Goal: Task Accomplishment & Management: Complete application form

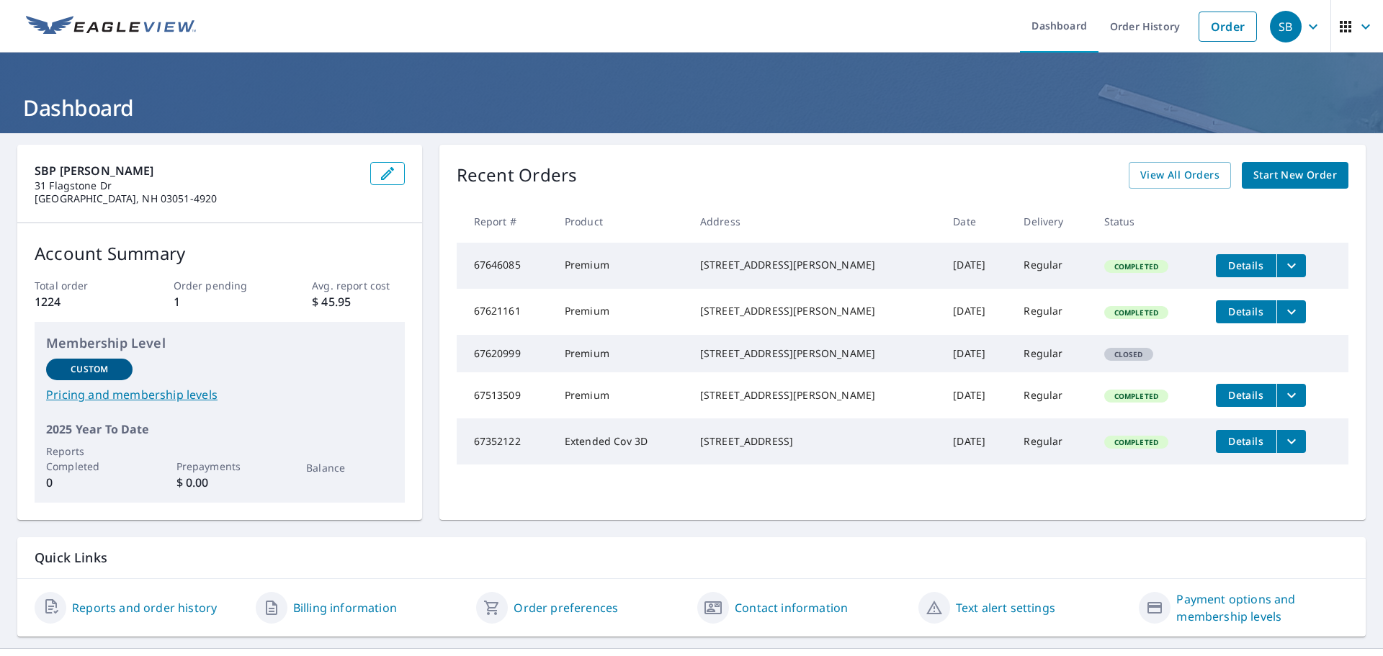
click at [1281, 179] on span "Start New Order" at bounding box center [1295, 175] width 84 height 18
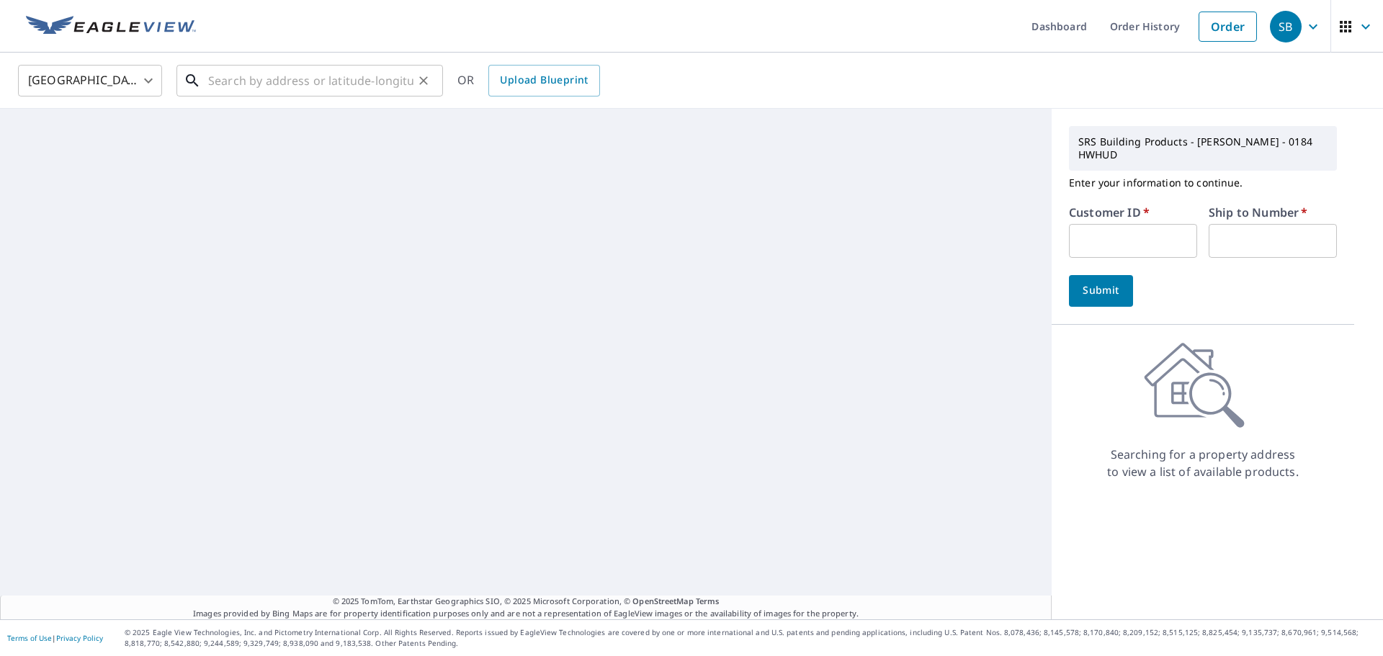
click at [269, 91] on input "text" at bounding box center [310, 81] width 205 height 40
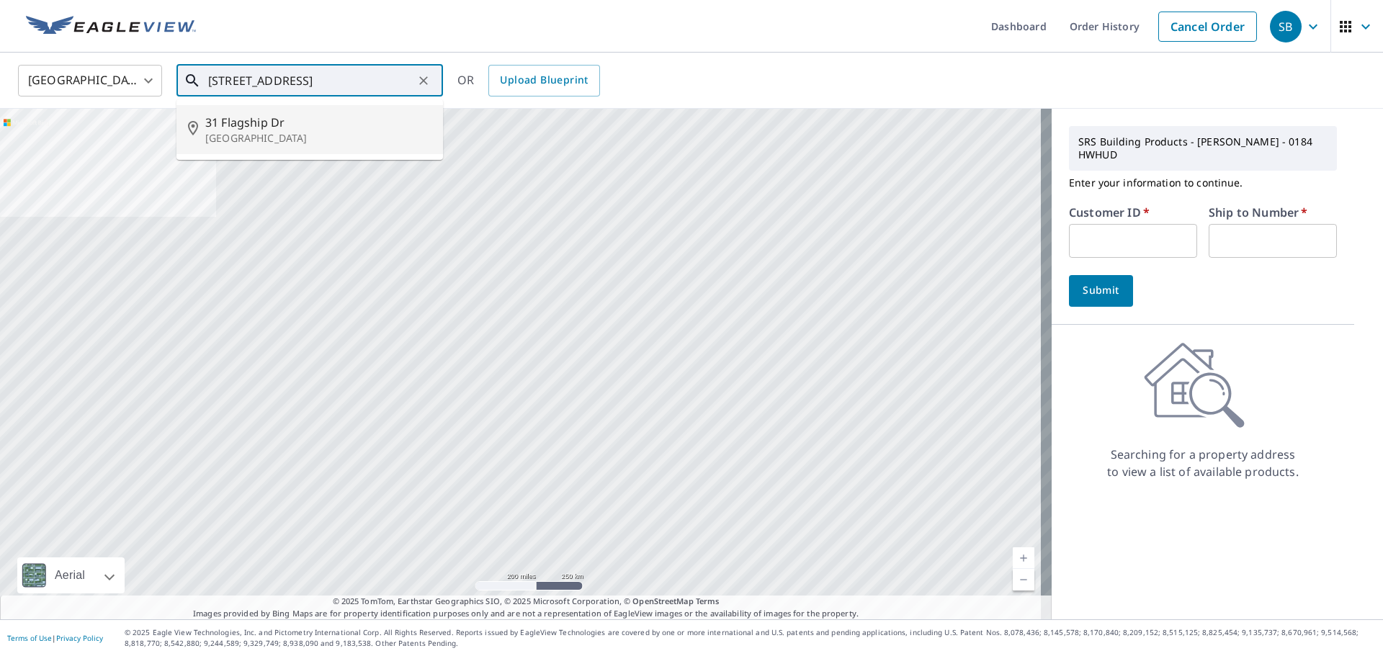
click at [269, 135] on p "[GEOGRAPHIC_DATA]" at bounding box center [318, 138] width 226 height 14
type input "[STREET_ADDRESS]"
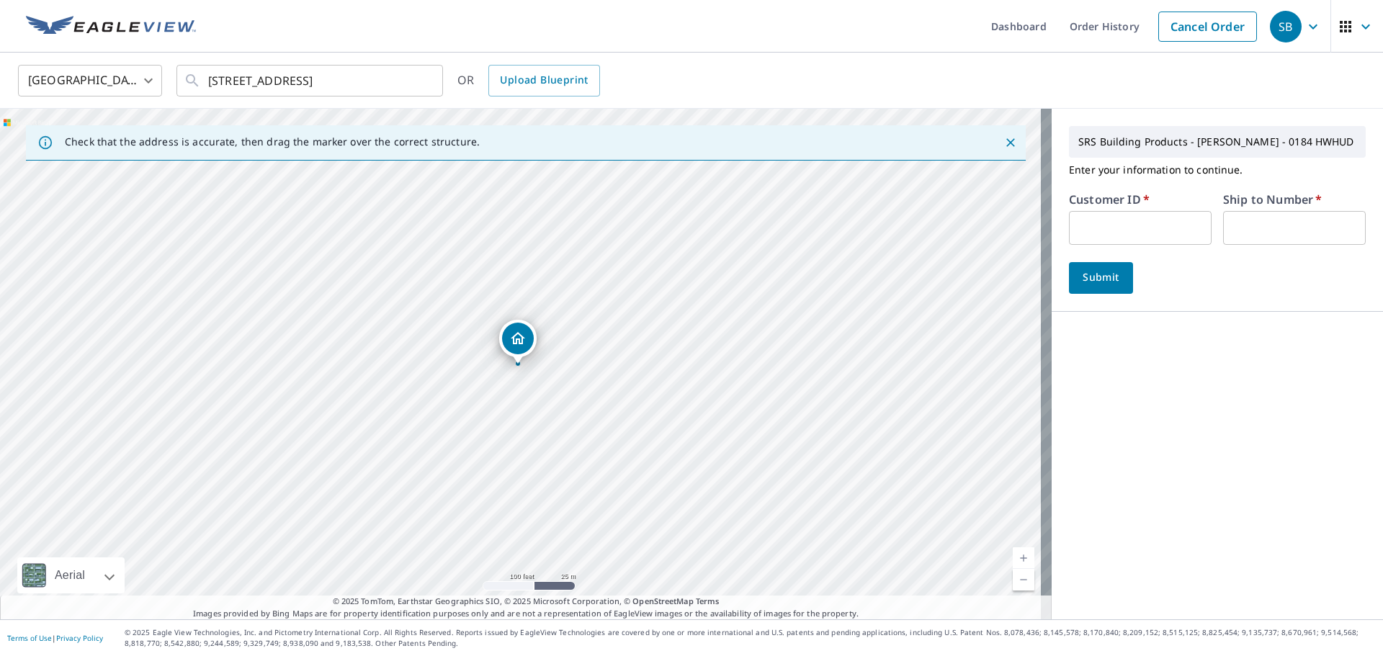
click at [1081, 223] on input "text" at bounding box center [1140, 228] width 143 height 34
type input "lib184"
click at [1283, 225] on input "text" at bounding box center [1294, 228] width 143 height 34
type input "1"
click at [1081, 281] on span "Submit" at bounding box center [1101, 278] width 41 height 18
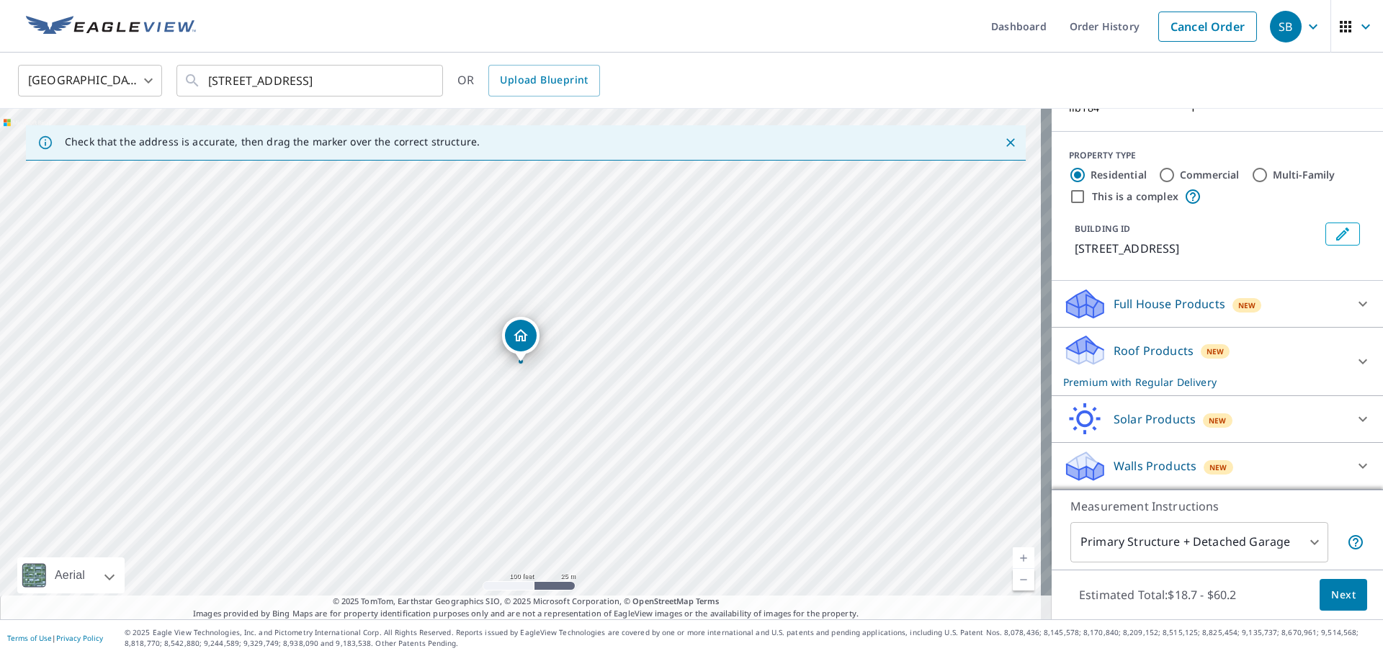
scroll to position [53, 0]
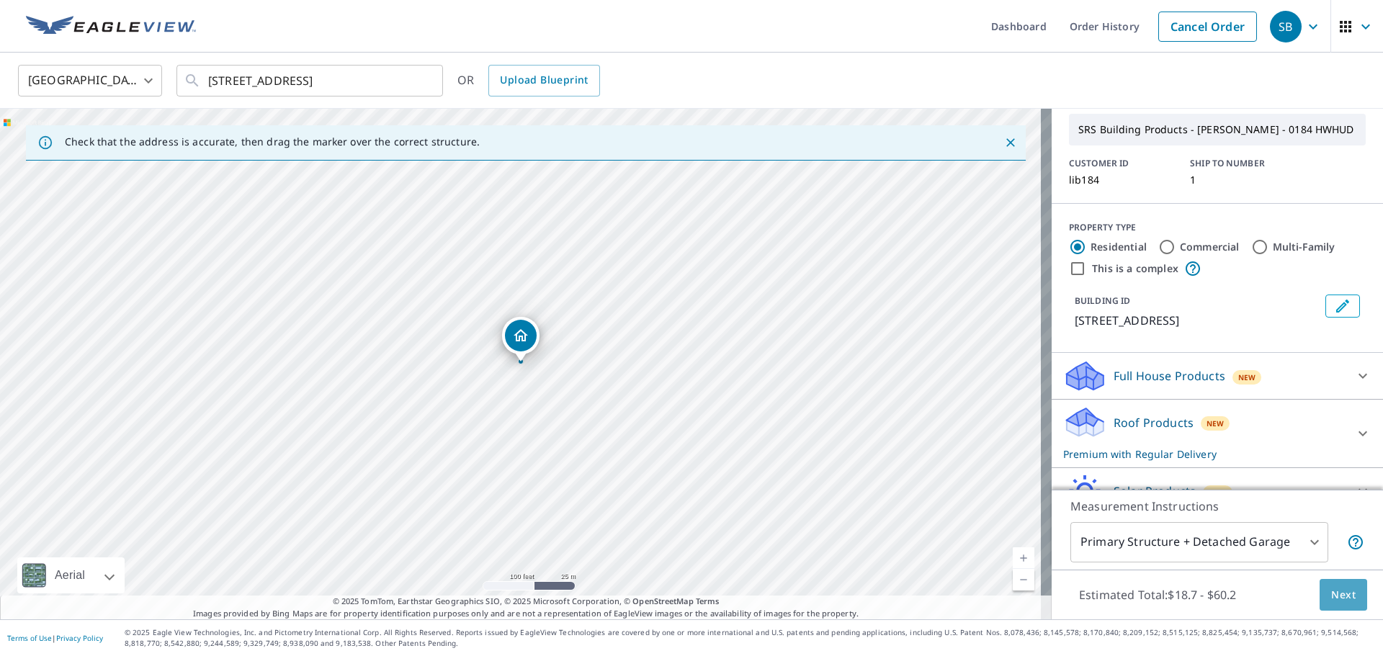
click at [1338, 594] on span "Next" at bounding box center [1343, 595] width 24 height 18
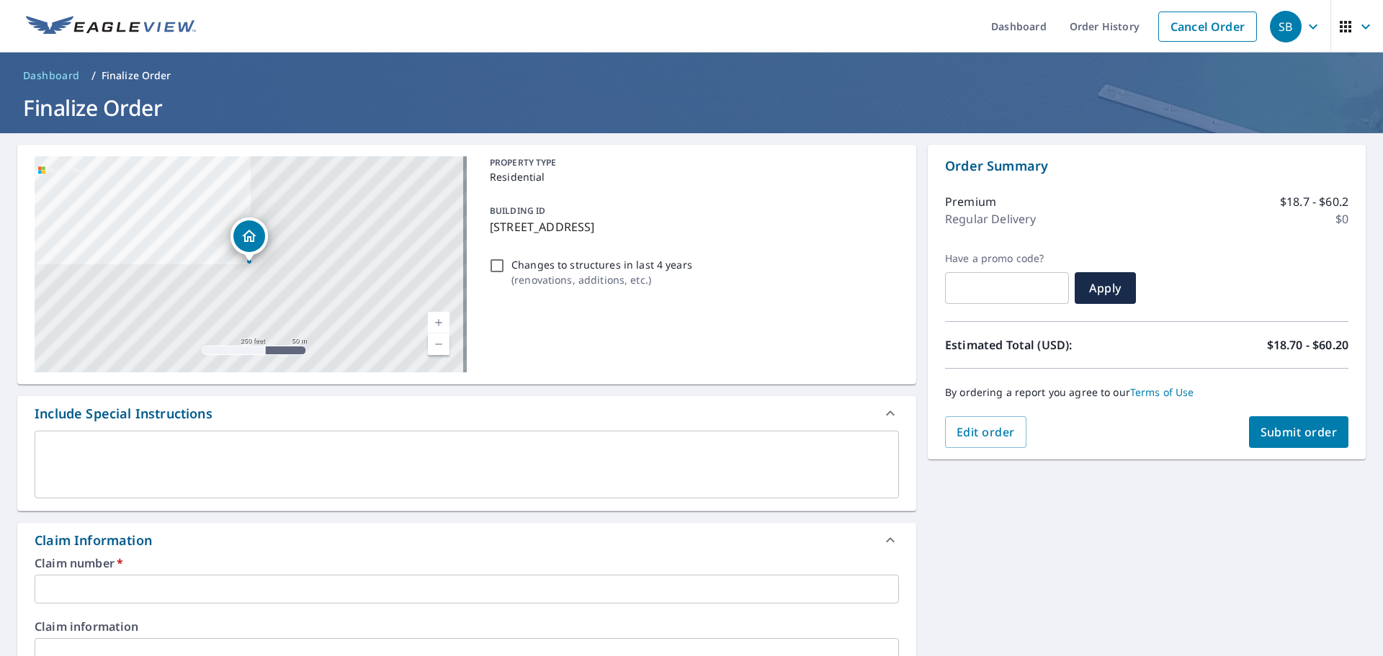
click at [169, 591] on input "text" at bounding box center [467, 589] width 864 height 29
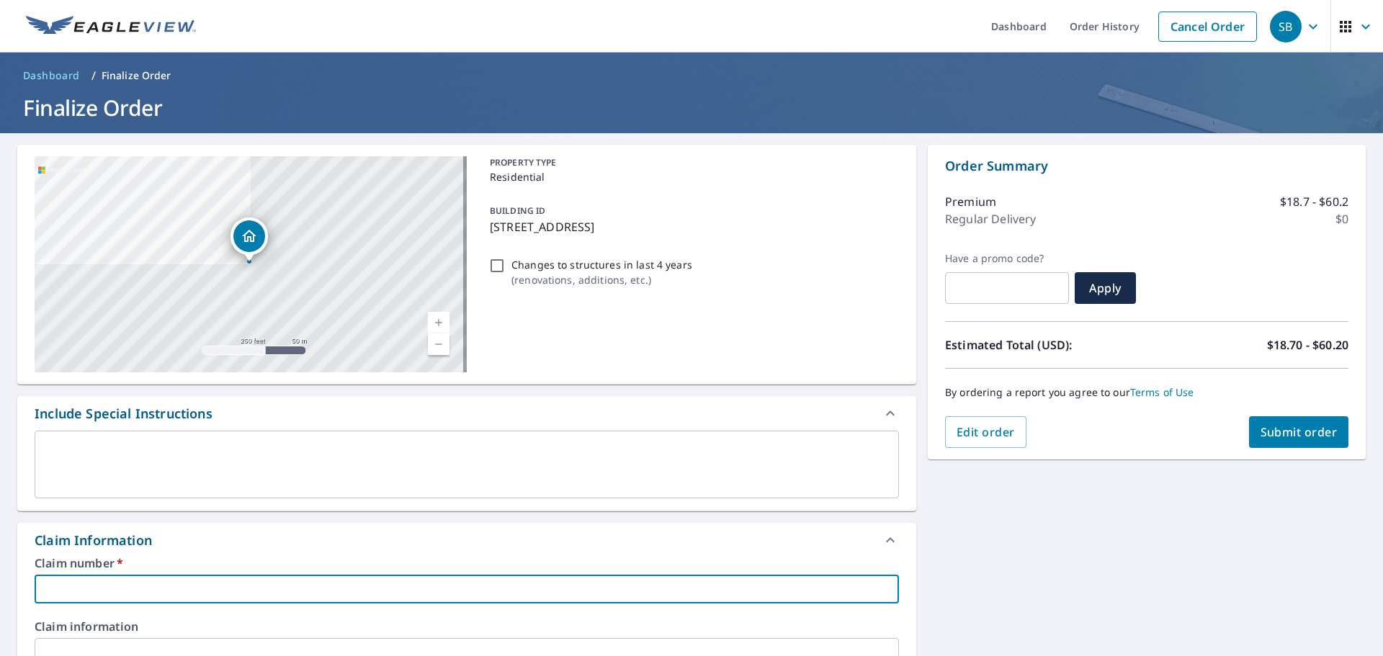
type input "e"
checkbox input "true"
type input "ev"
checkbox input "true"
type input "ev-"
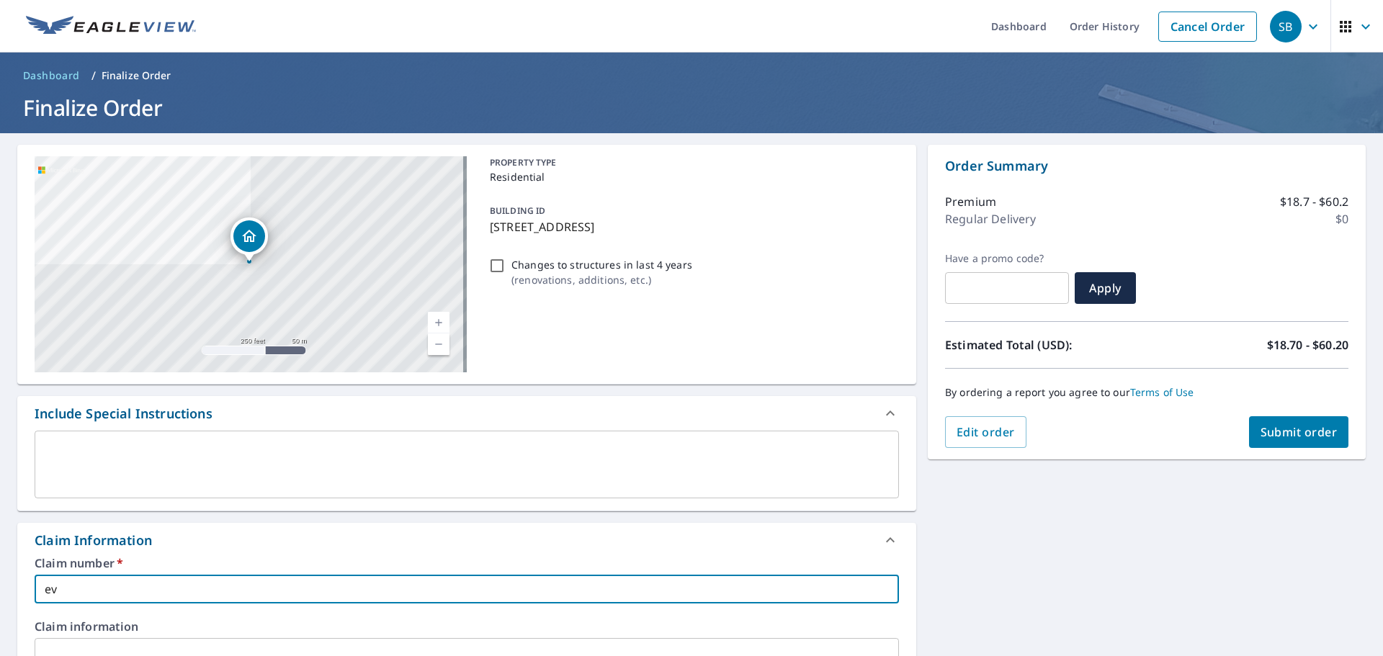
checkbox input "true"
type input "ev-n"
checkbox input "true"
type input "ev-no"
checkbox input "true"
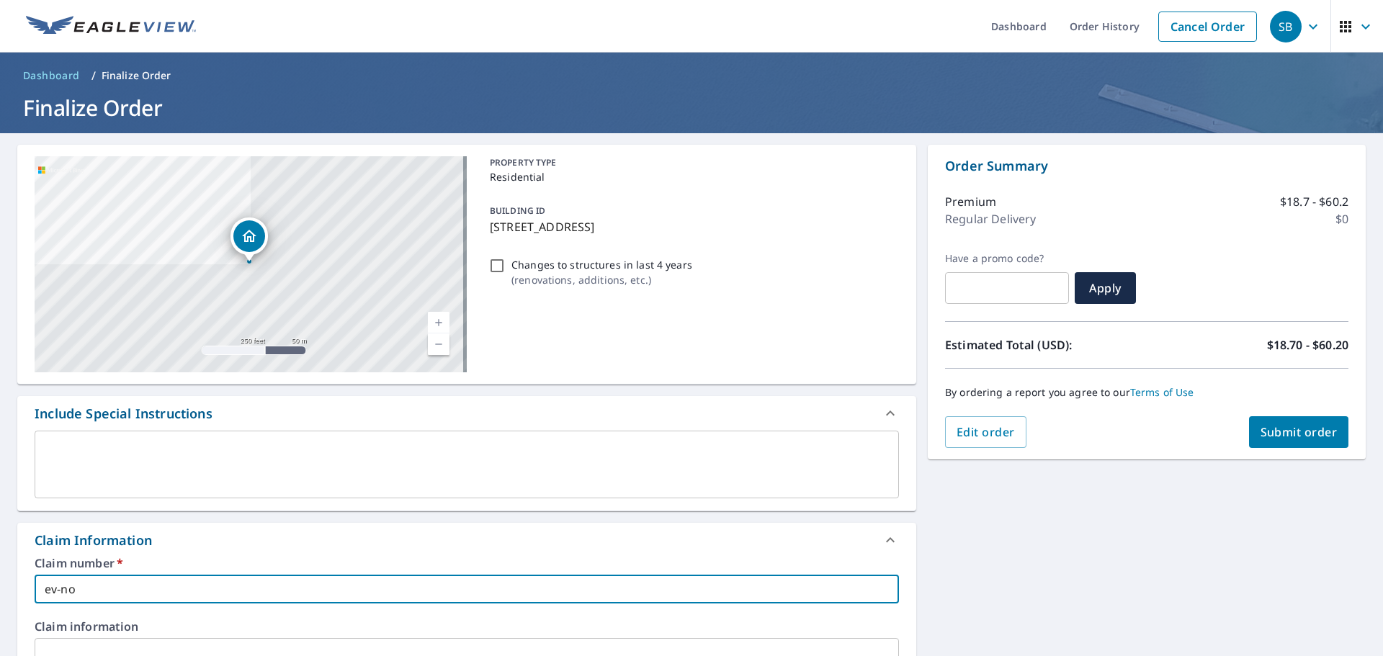
type input "ev-nor"
checkbox input "true"
type input "ev-nort"
checkbox input "true"
type input "ev-north"
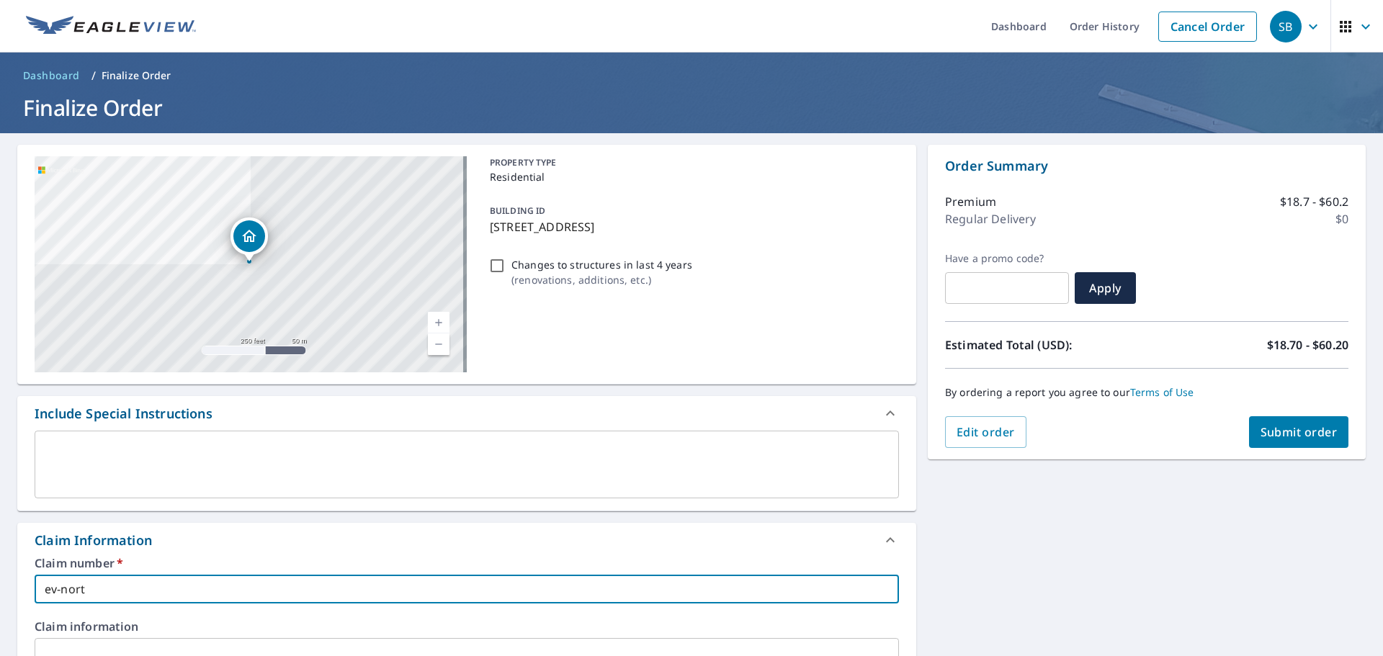
checkbox input "true"
type input "ev-north"
checkbox input "true"
type input "ev-north a"
checkbox input "true"
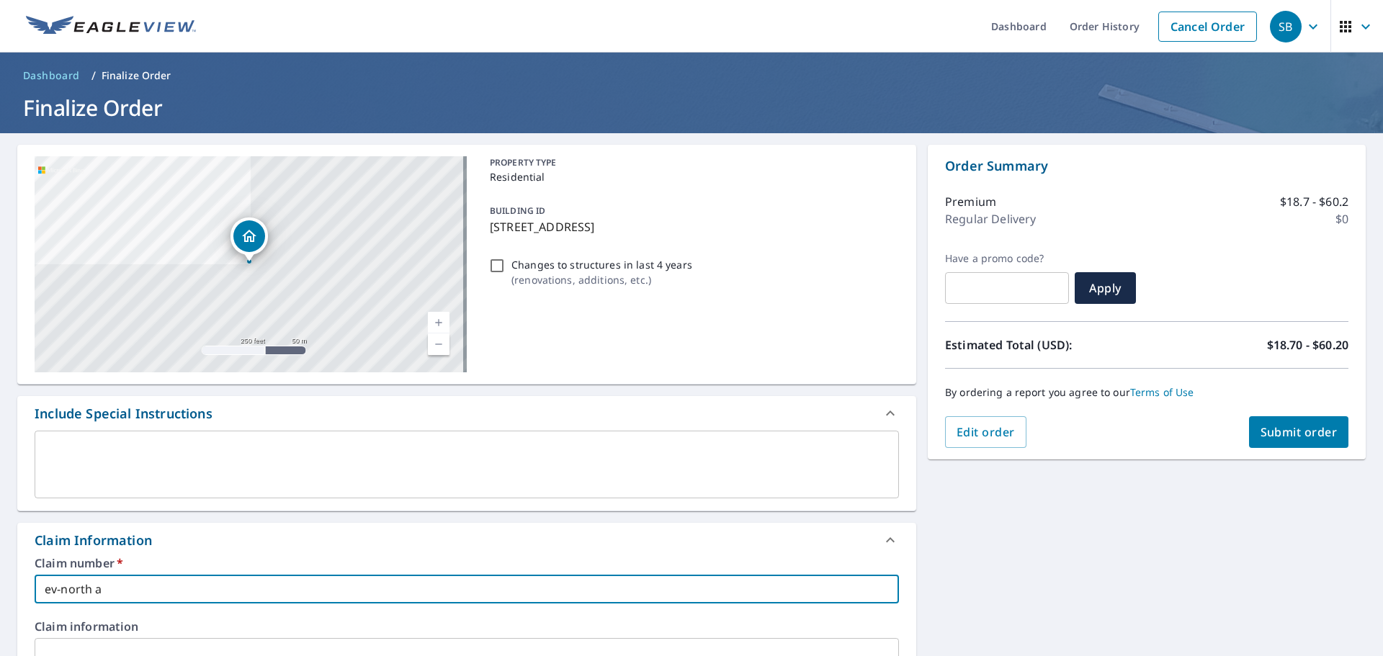
type input "ev-north an"
checkbox input "true"
type input "ev-north and"
checkbox input "true"
type input "ev-north ando"
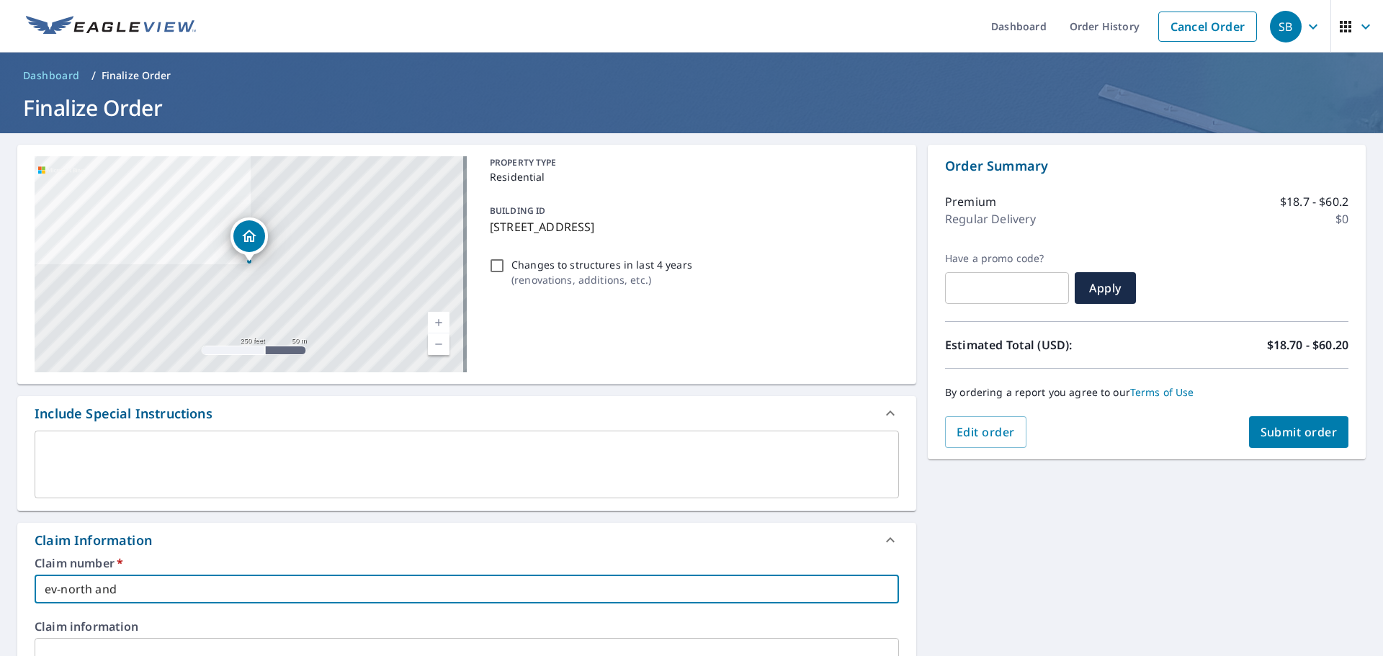
checkbox input "true"
type input "ev-north andov"
checkbox input "true"
type input "ev-north andove"
checkbox input "true"
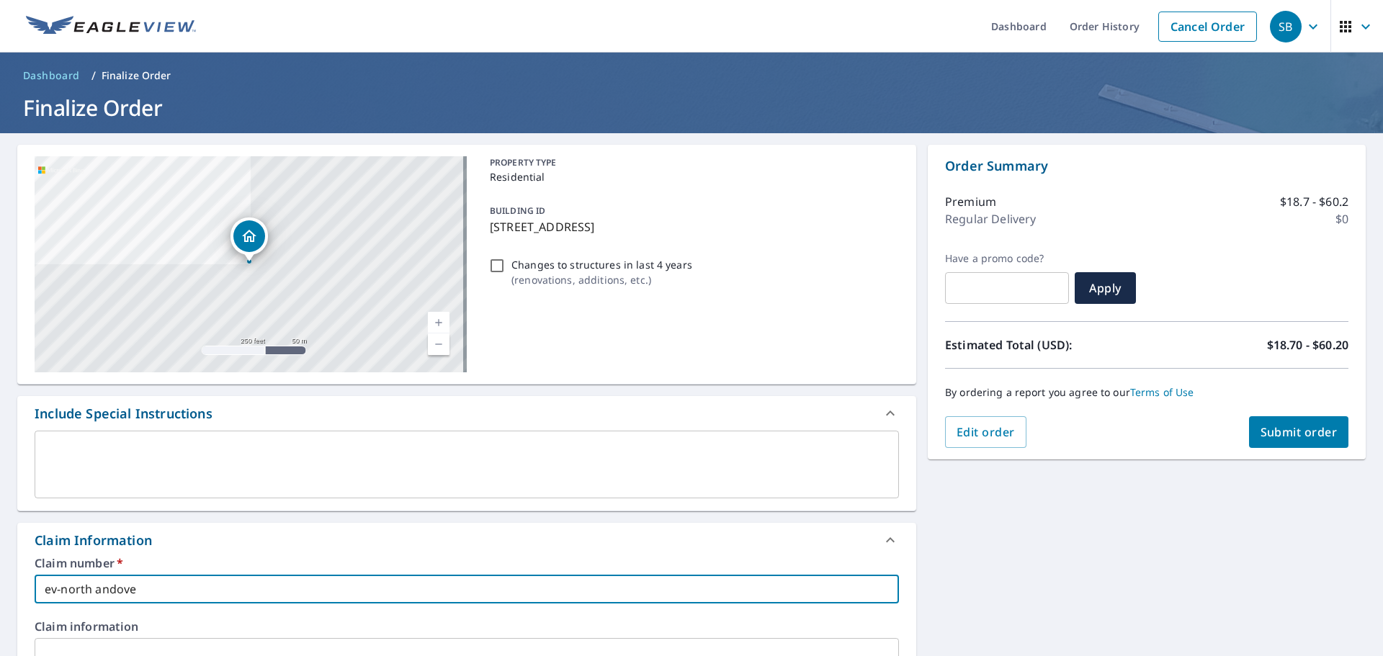
type input "ev-north andover"
checkbox input "true"
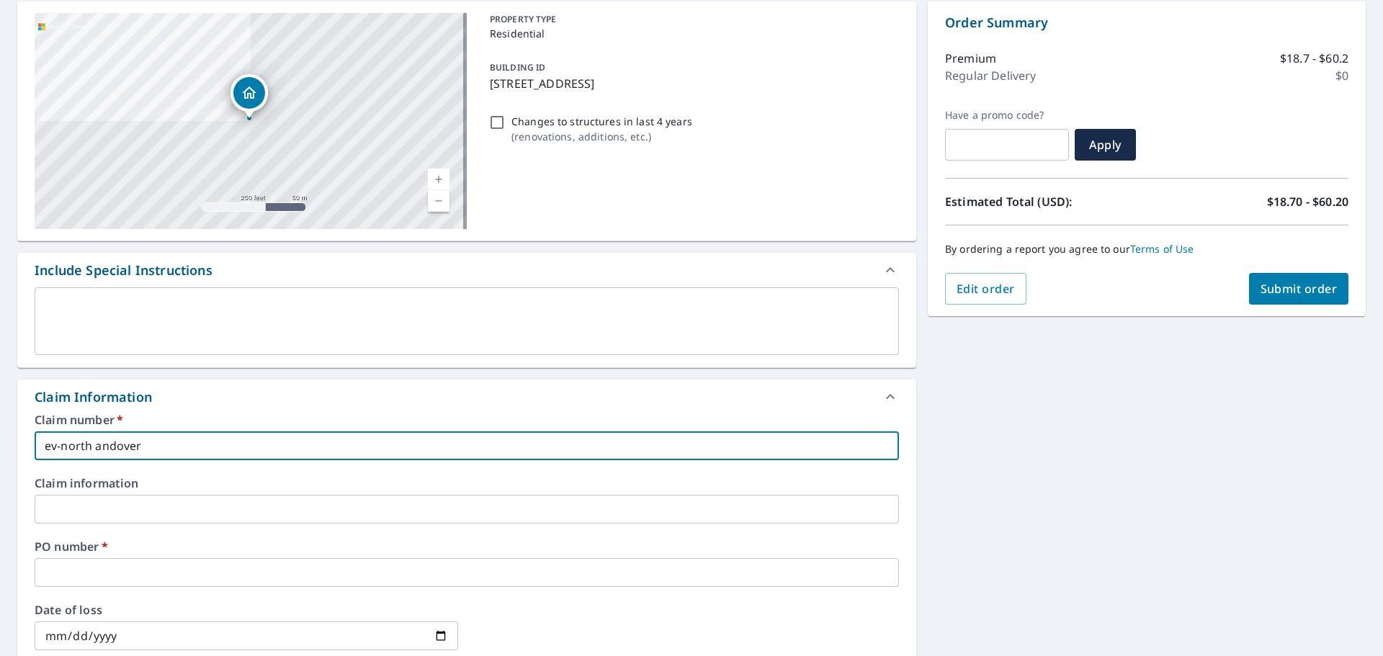
scroll to position [144, 0]
type input "ev-north andover"
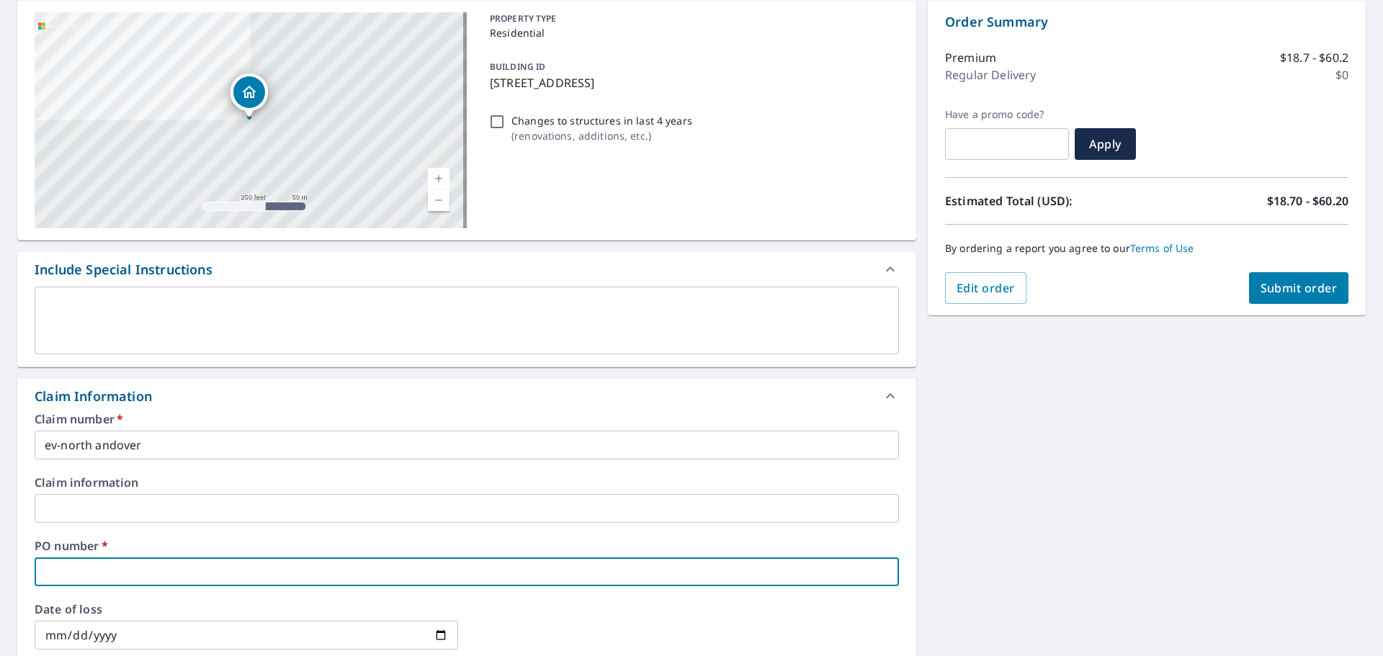
click at [141, 567] on input "text" at bounding box center [467, 572] width 864 height 29
type input "e"
checkbox input "true"
type input "ev"
checkbox input "true"
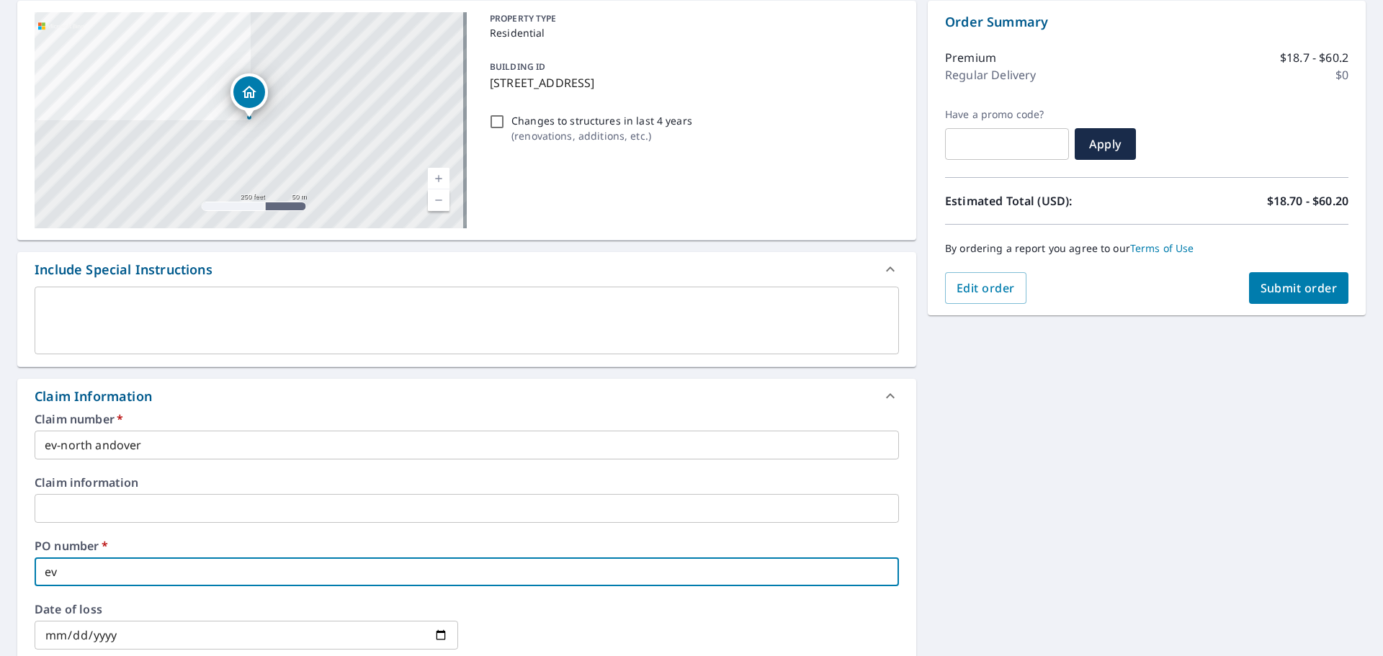
type input "ev-"
checkbox input "true"
type input "ev-n"
checkbox input "true"
type input "ev-no"
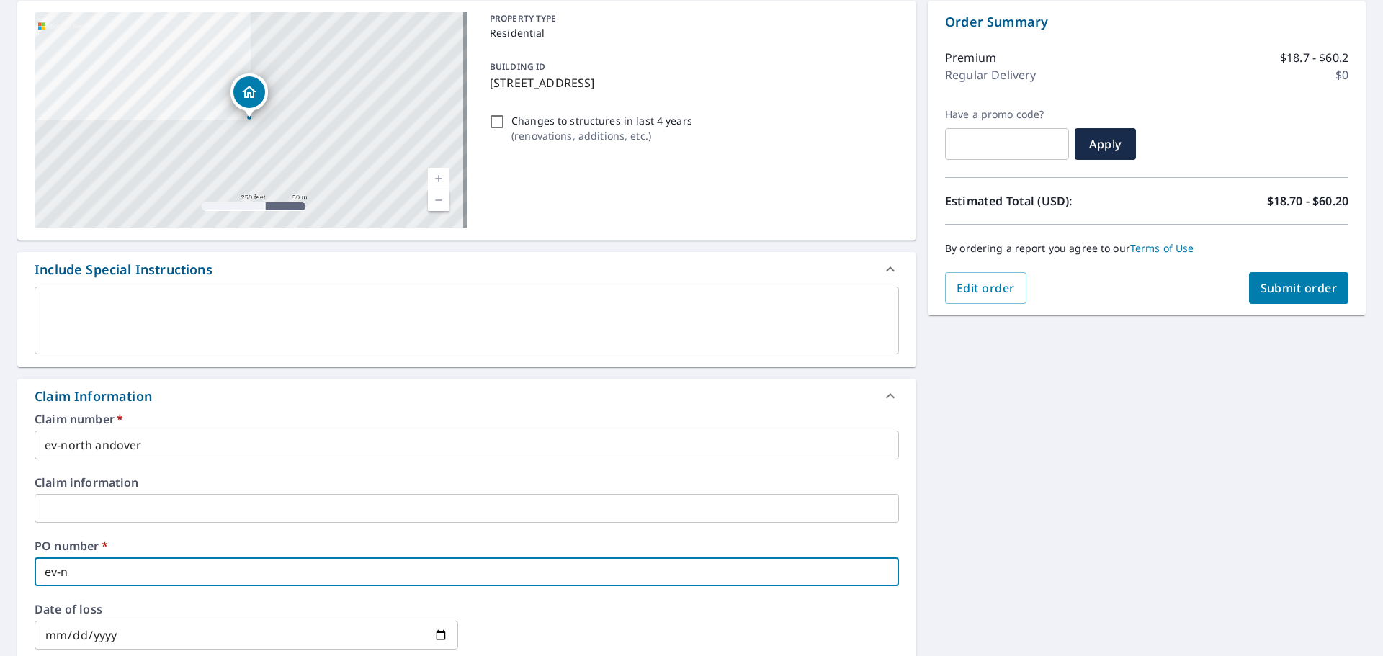
checkbox input "true"
type input "ev-nor"
checkbox input "true"
type input "ev-nort"
checkbox input "true"
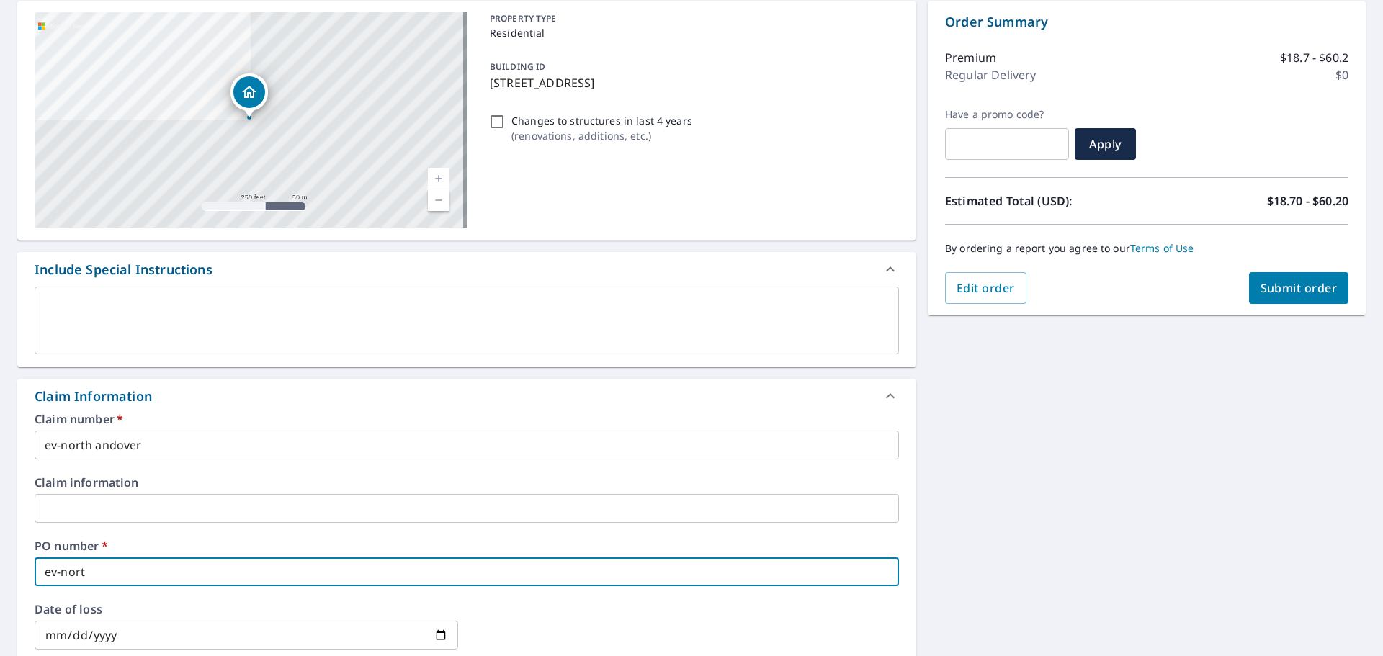
type input "ev-north"
checkbox input "true"
type input "ev-north"
checkbox input "true"
type input "ev-north a"
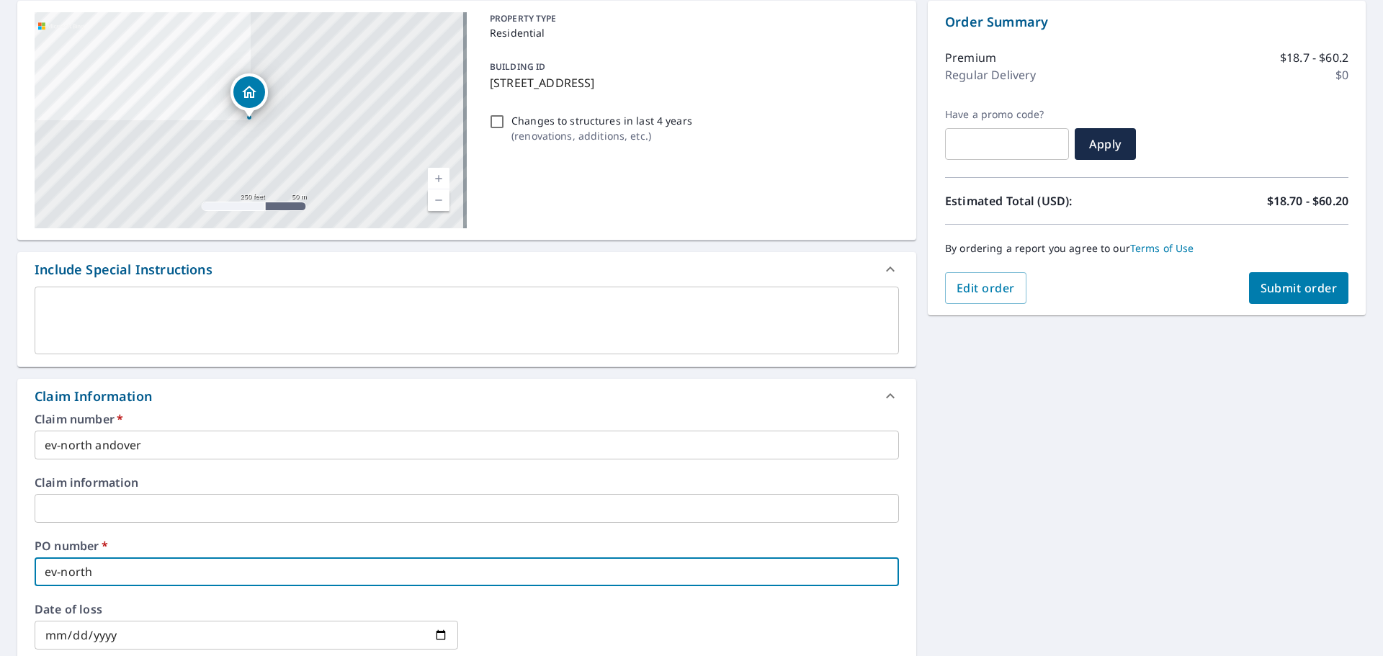
checkbox input "true"
type input "ev-north an"
checkbox input "true"
type input "ev-north and"
checkbox input "true"
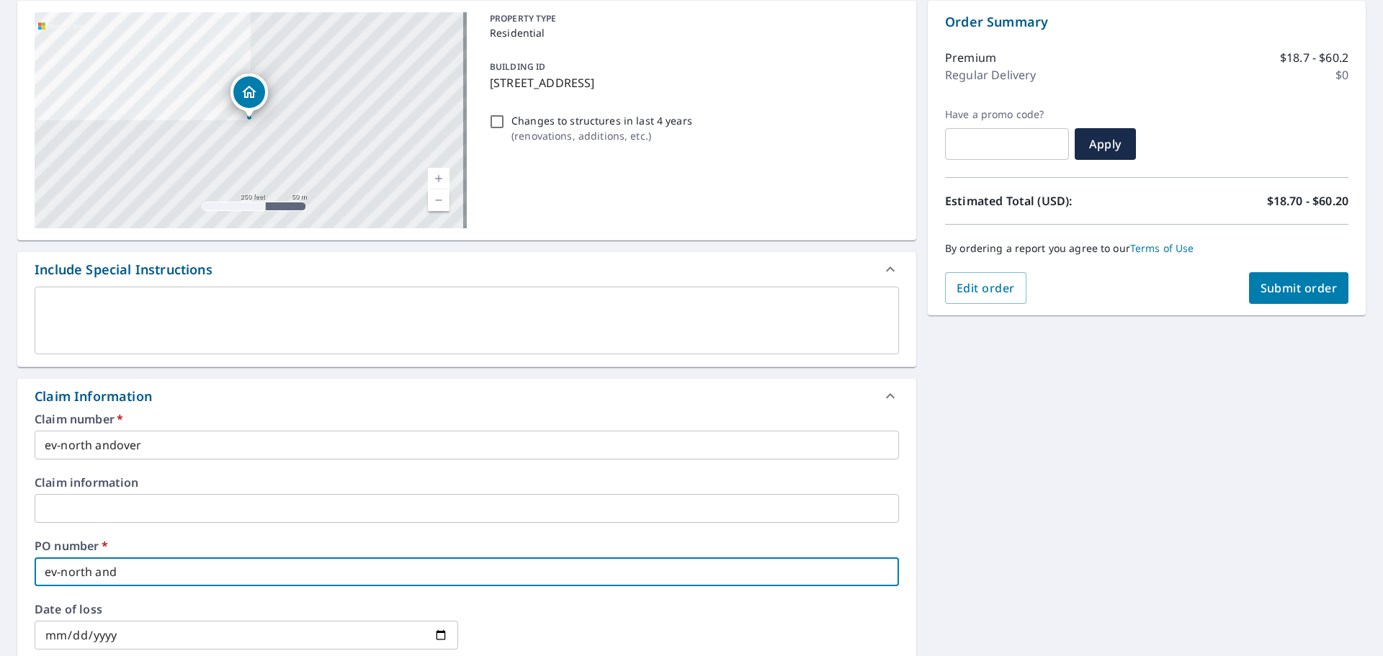
type input "ev-north ando"
checkbox input "true"
type input "ev-north andov"
checkbox input "true"
type input "ev-north andove"
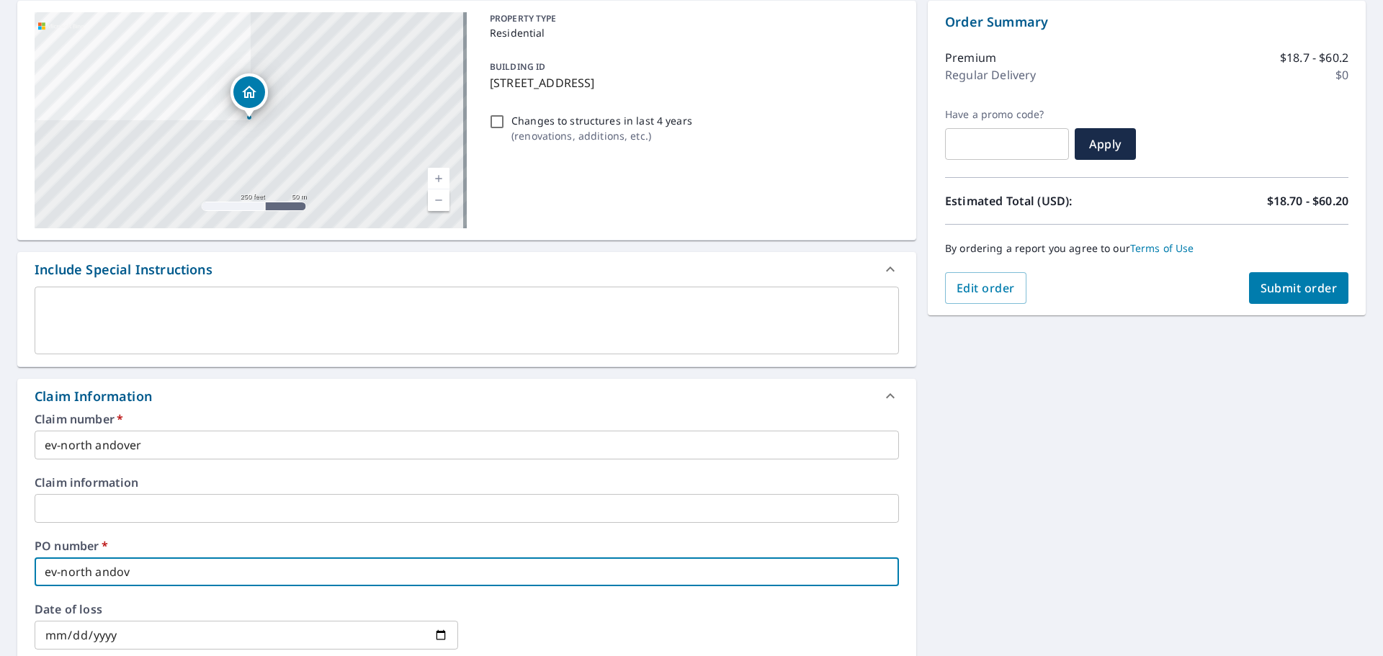
checkbox input "true"
type input "ev-north andover"
checkbox input "true"
type input "ev-north andover"
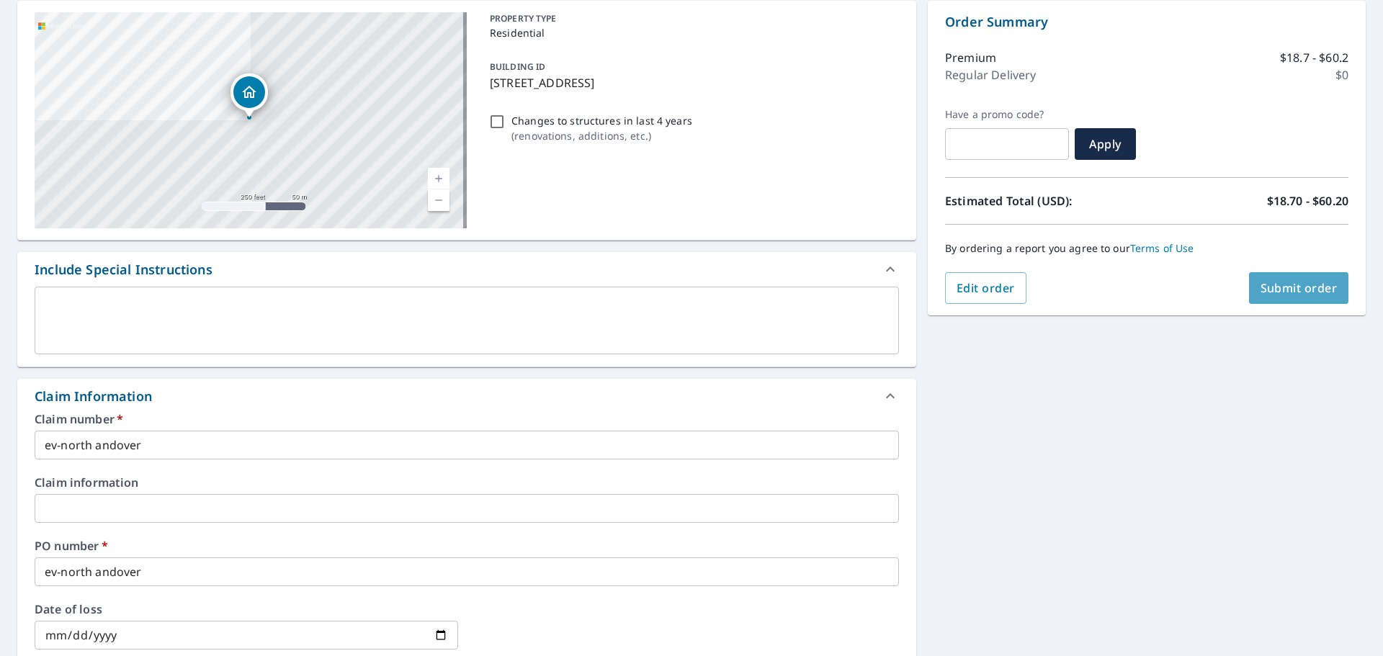
click at [1286, 287] on span "Submit order" at bounding box center [1299, 288] width 77 height 16
checkbox input "true"
